Goal: Transaction & Acquisition: Purchase product/service

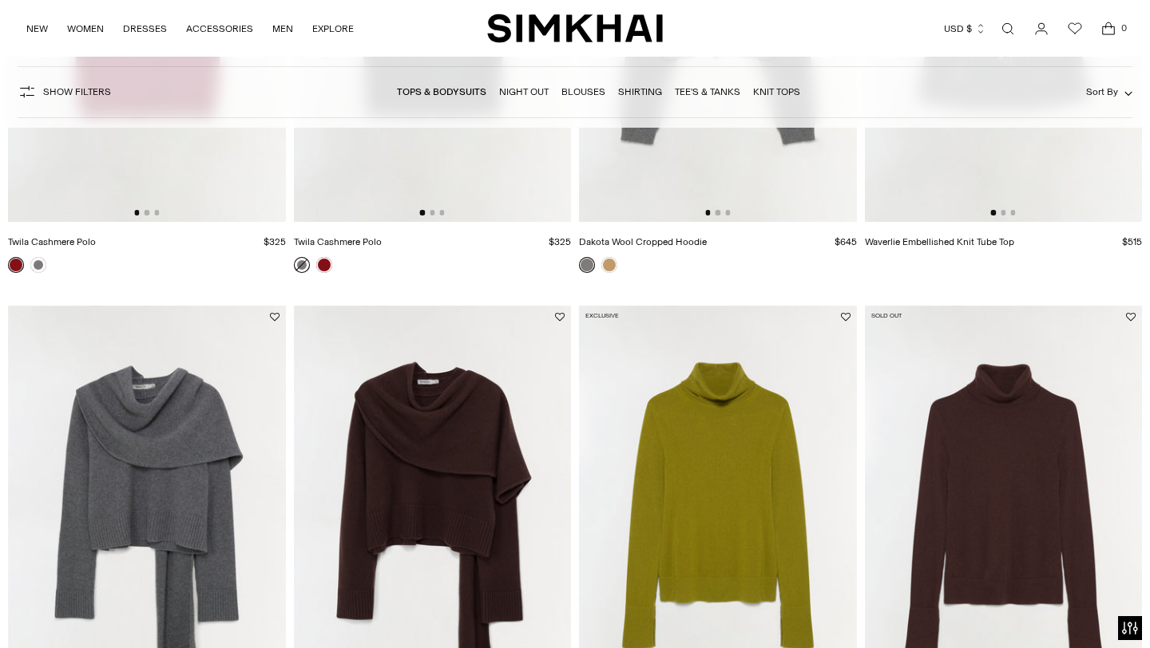
scroll to position [1927, 0]
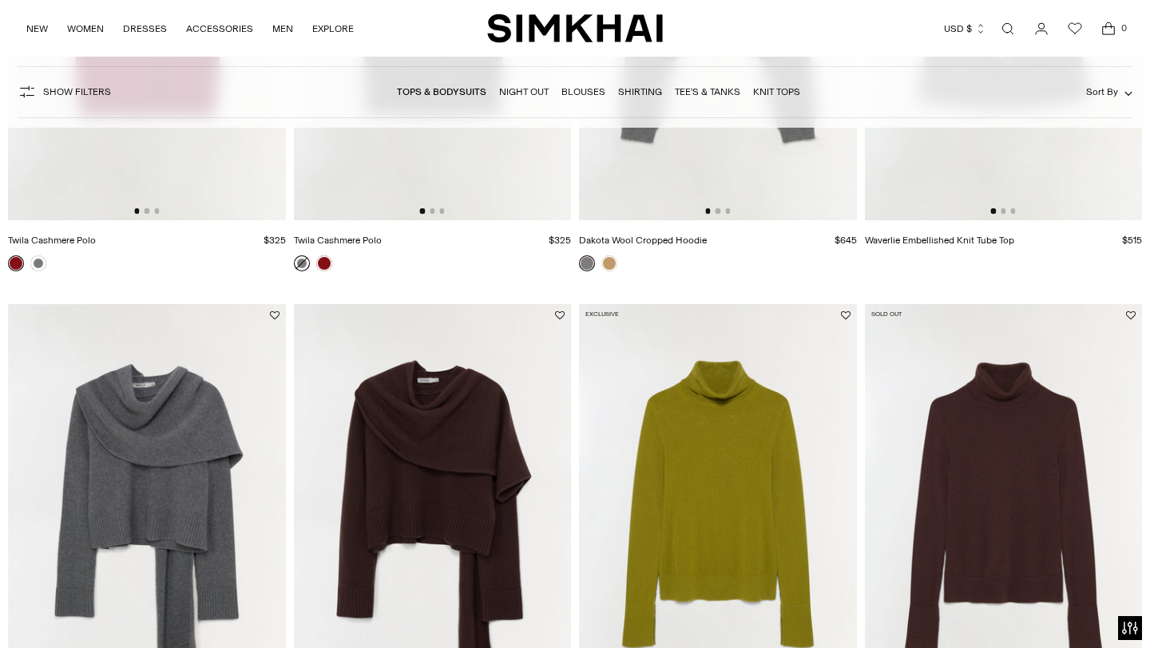
click at [505, 441] on img at bounding box center [433, 512] width 278 height 416
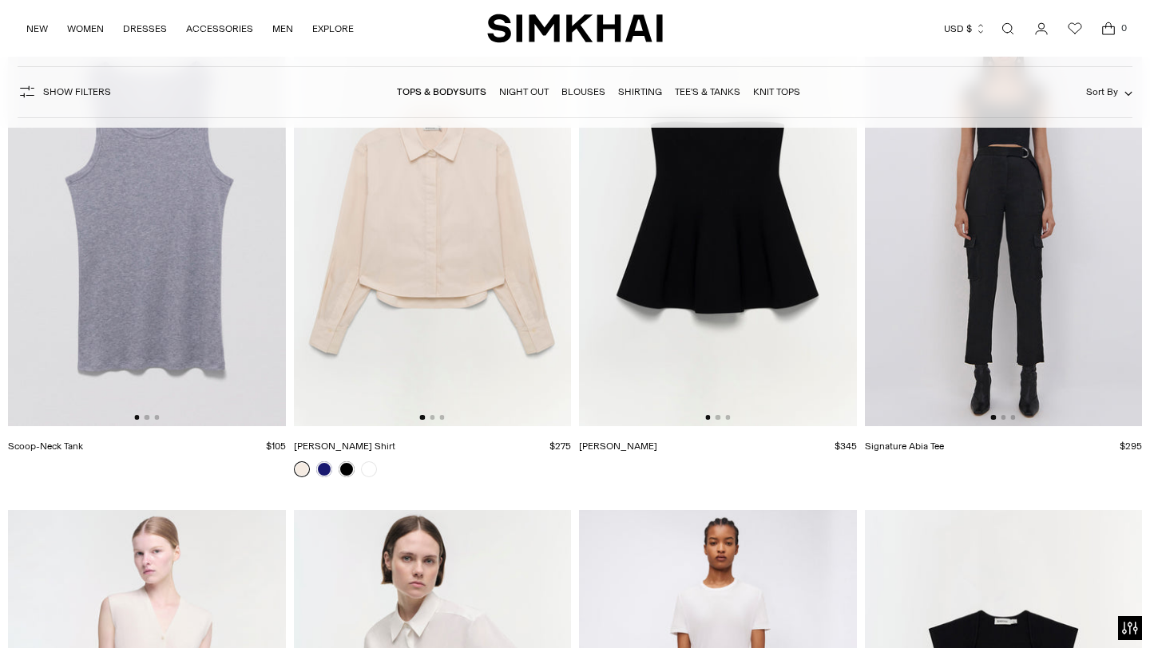
scroll to position [12673, 0]
